Goal: Transaction & Acquisition: Subscribe to service/newsletter

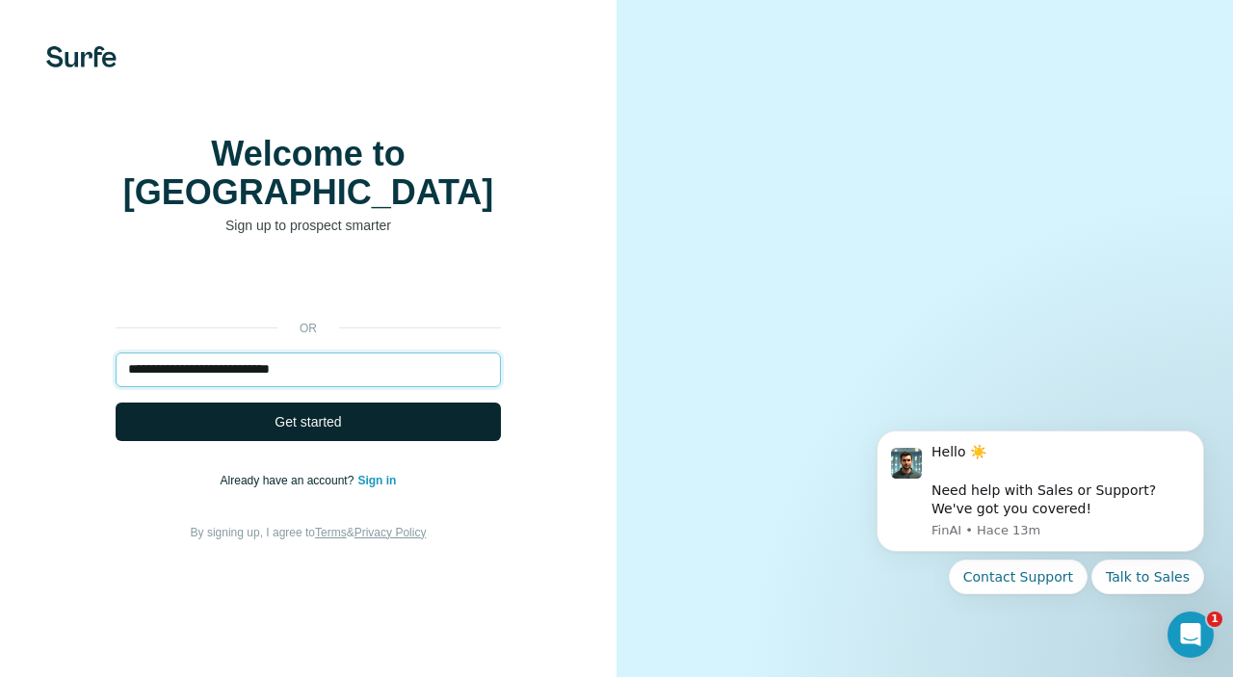
type input "**********"
click at [301, 412] on span "Get started" at bounding box center [308, 421] width 66 height 19
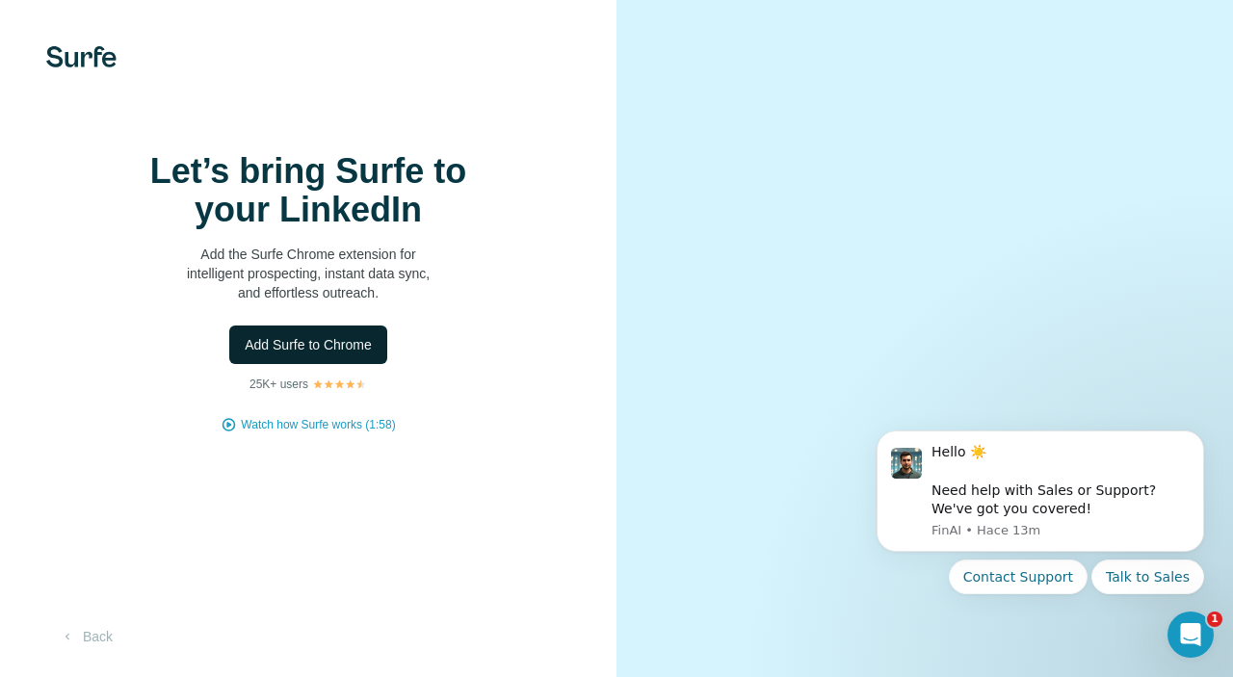
click at [330, 349] on span "Add Surfe to Chrome" at bounding box center [308, 344] width 127 height 19
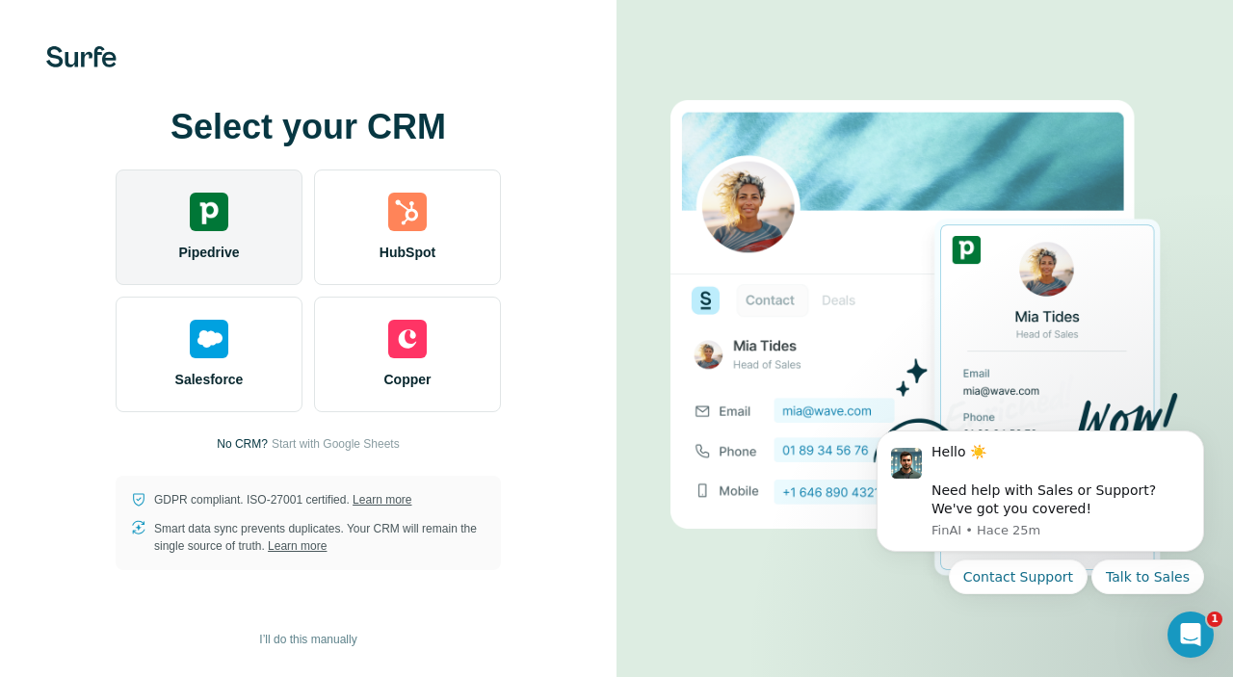
click at [221, 246] on span "Pipedrive" at bounding box center [208, 252] width 61 height 19
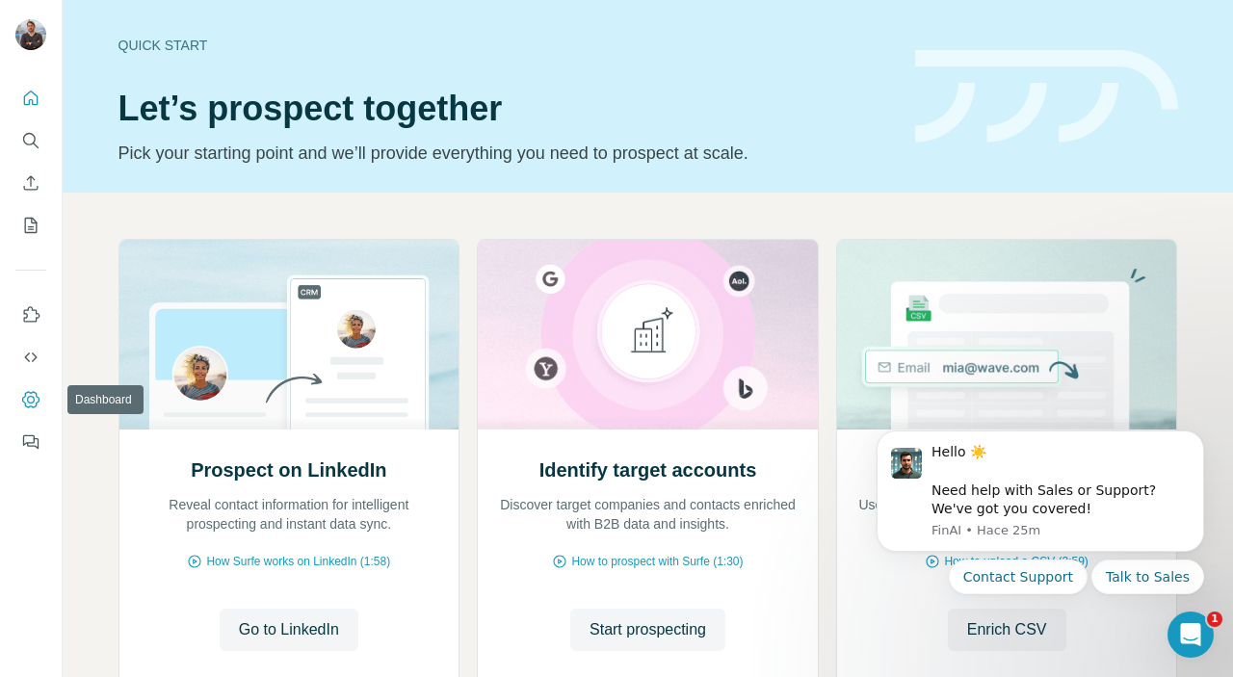
click at [28, 392] on icon "Dashboard" at bounding box center [30, 399] width 19 height 19
click at [25, 131] on icon "Search" at bounding box center [30, 140] width 19 height 19
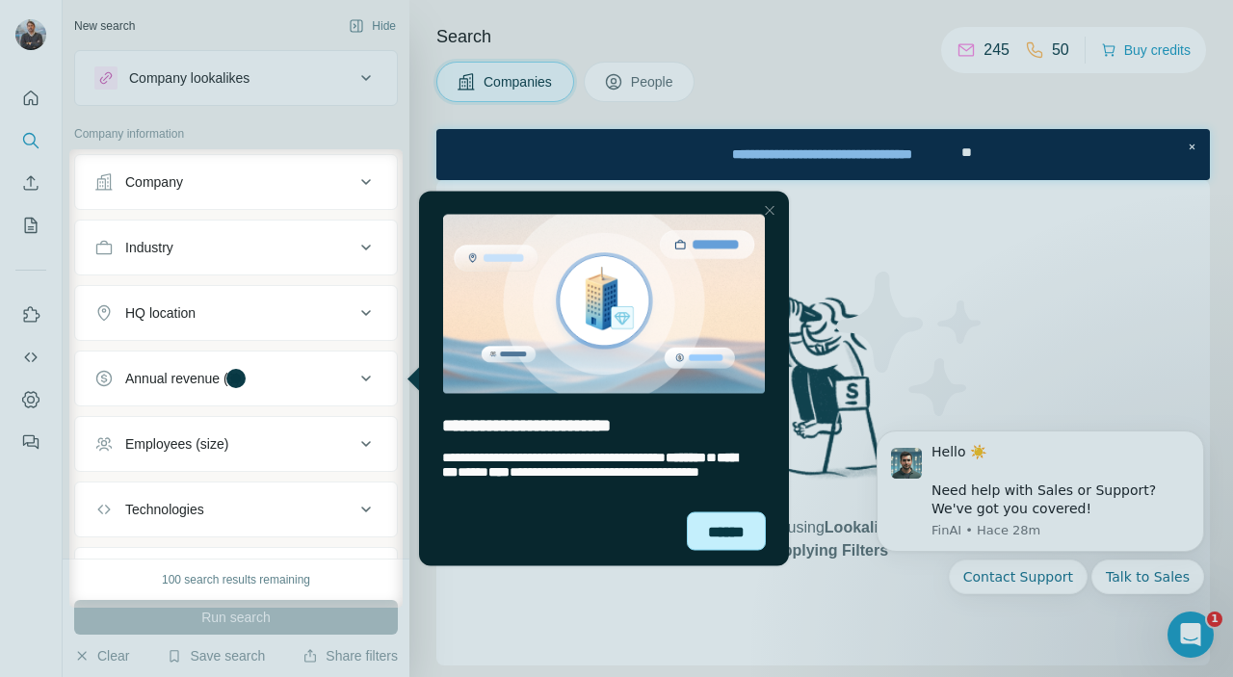
click at [739, 535] on div "******" at bounding box center [726, 530] width 79 height 39
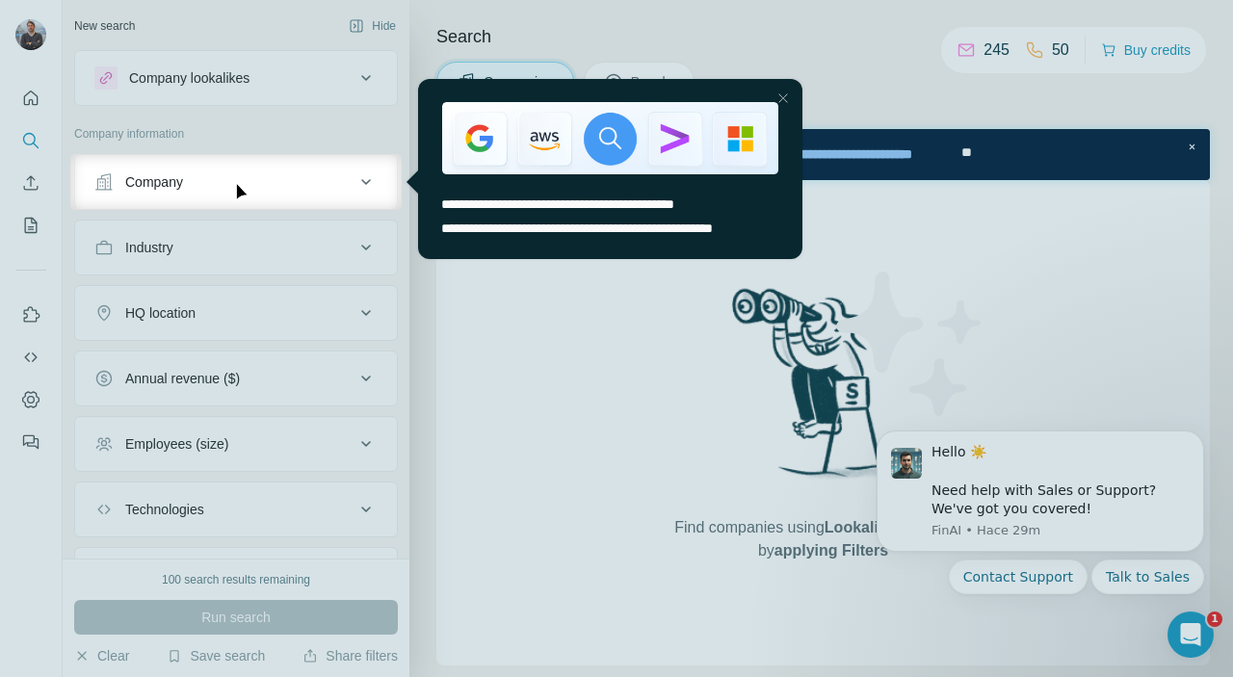
click at [786, 97] on div "Close Step" at bounding box center [782, 98] width 23 height 23
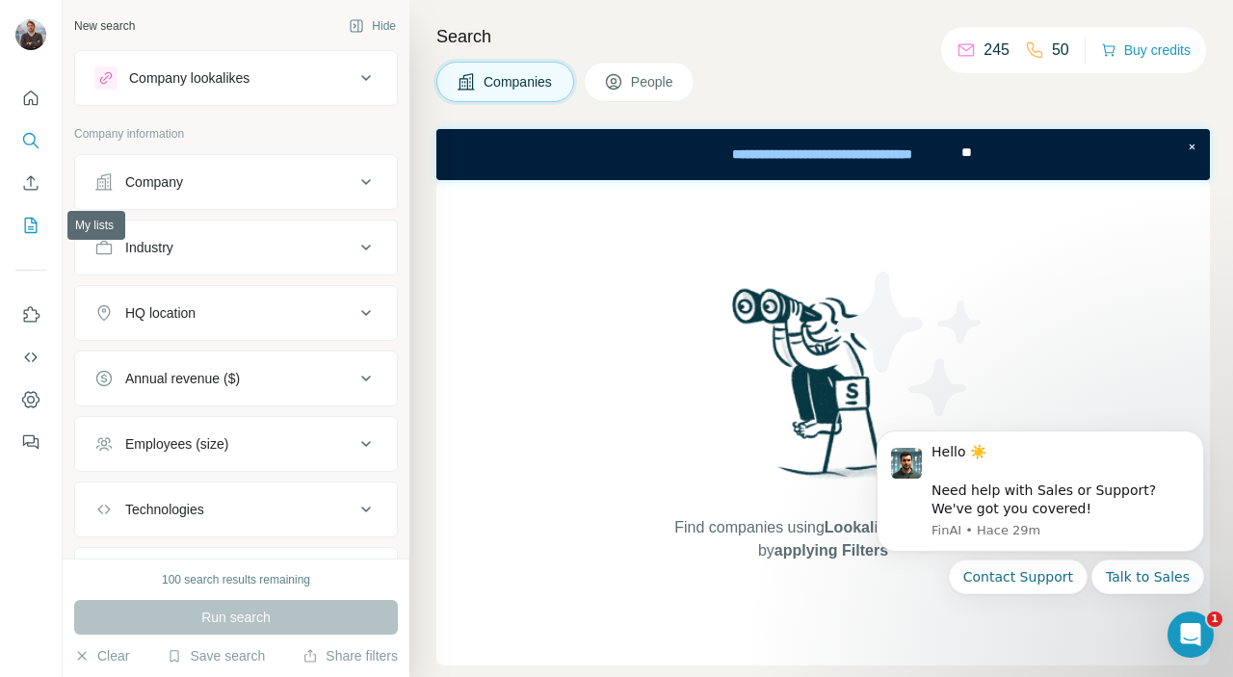
click at [26, 224] on icon "My lists" at bounding box center [30, 225] width 19 height 19
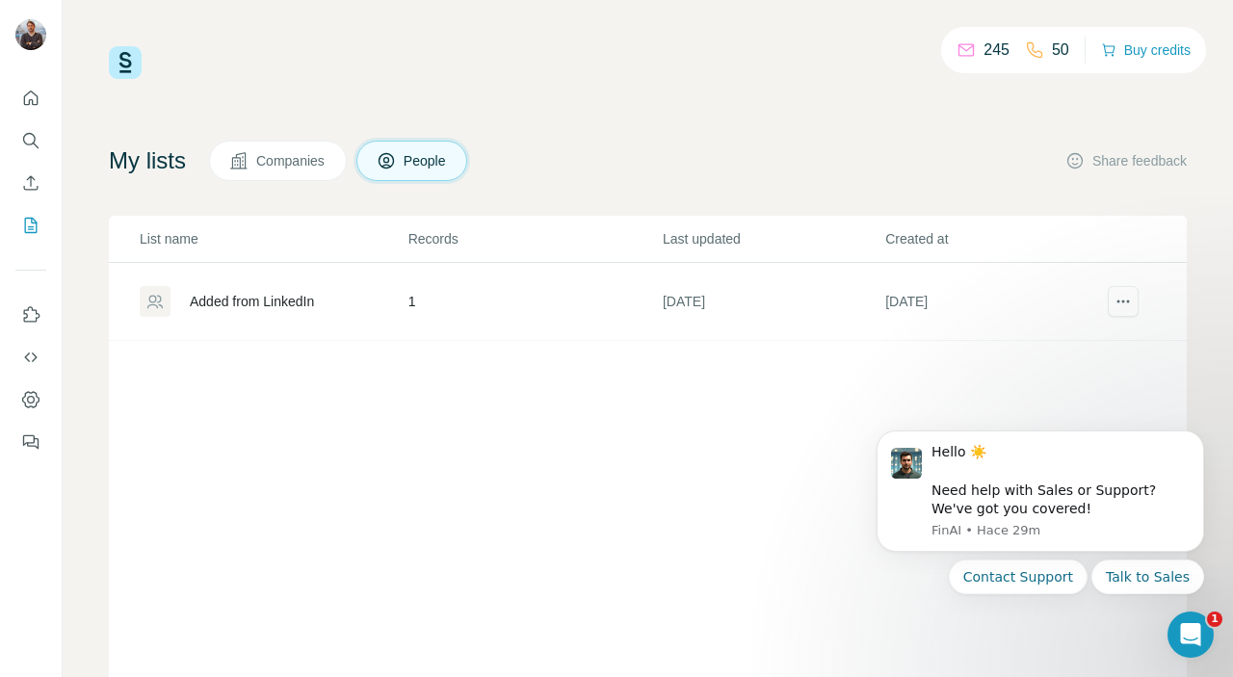
click at [249, 296] on div "Added from LinkedIn" at bounding box center [252, 301] width 124 height 19
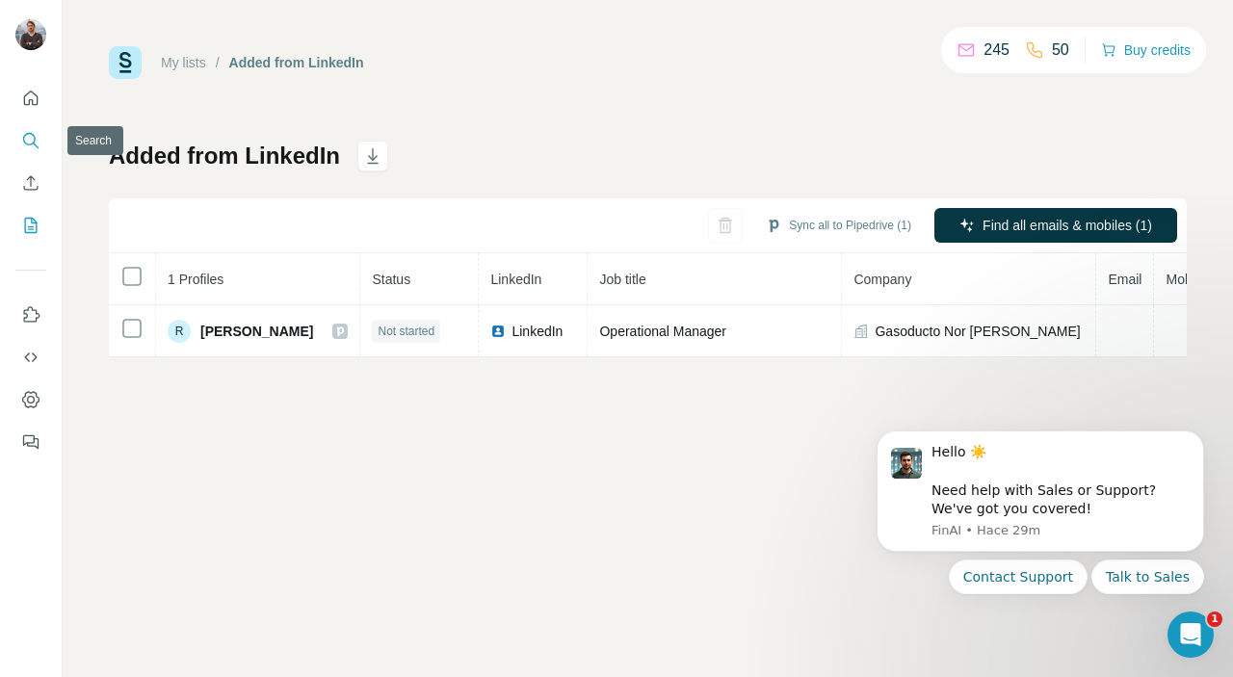
click at [19, 142] on button "Search" at bounding box center [30, 140] width 31 height 35
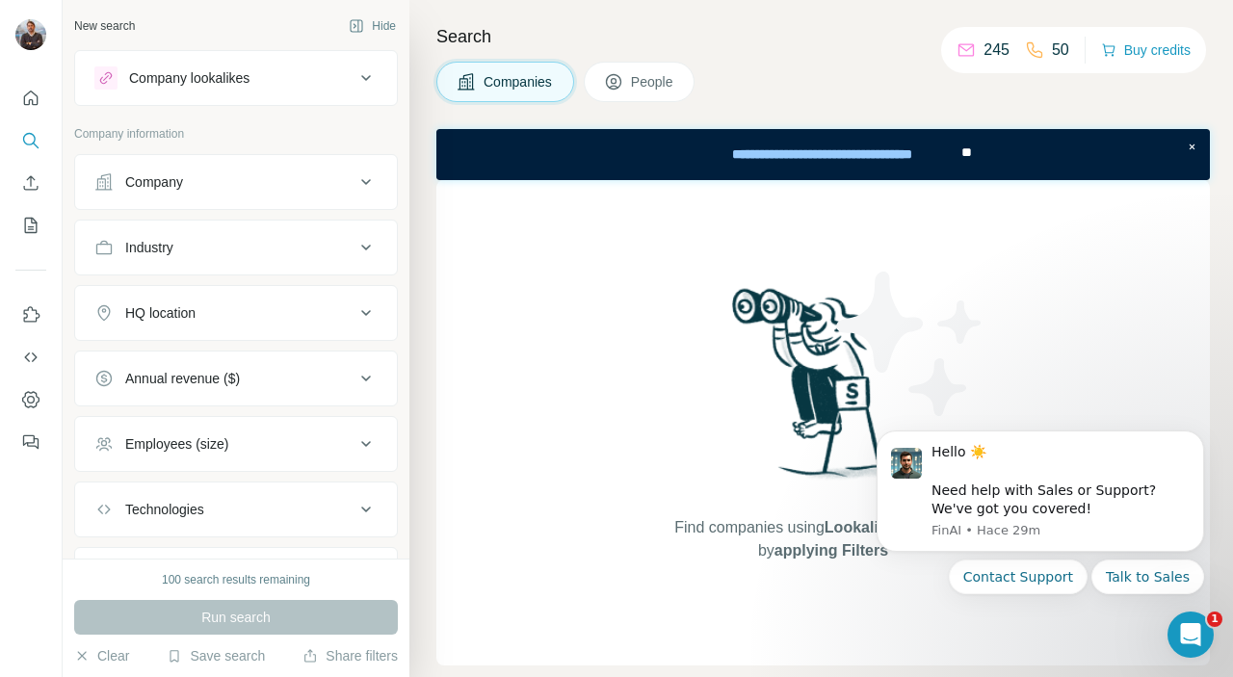
click at [989, 53] on p "245" at bounding box center [996, 50] width 26 height 23
click at [818, 39] on h4 "Search" at bounding box center [822, 36] width 773 height 27
